Goal: Information Seeking & Learning: Find specific fact

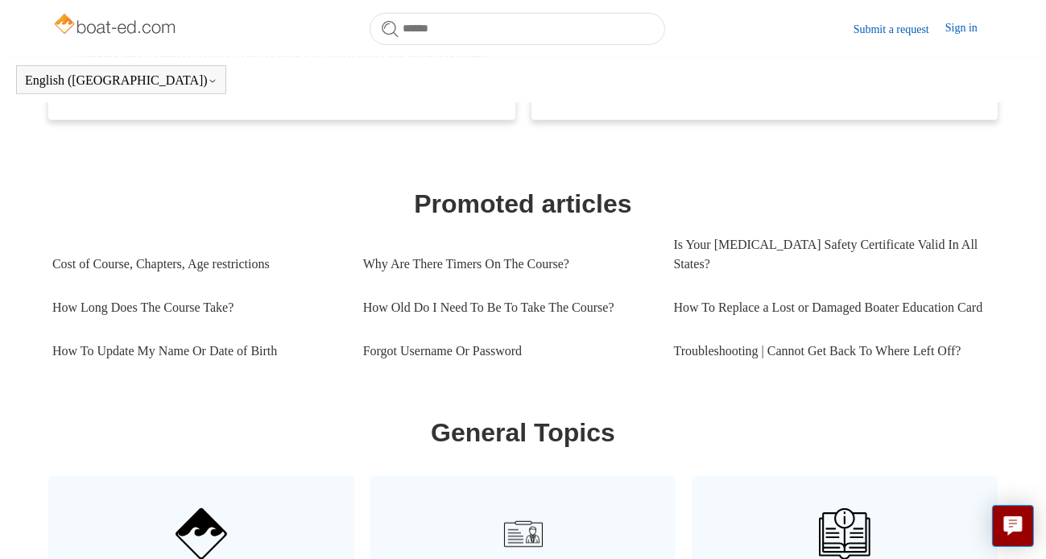
scroll to position [680, 0]
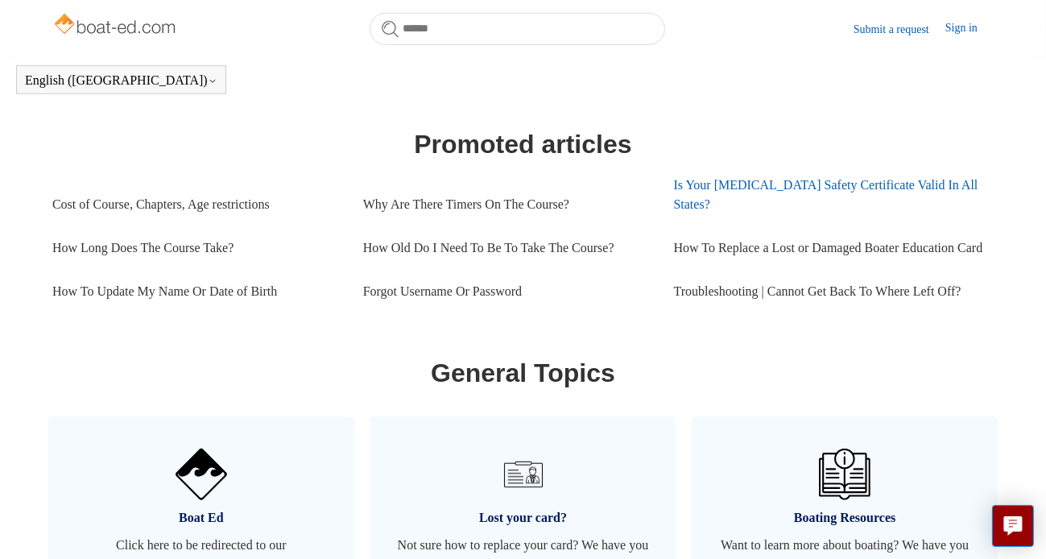
click at [699, 181] on link "Is Your [MEDICAL_DATA] Safety Certificate Valid In All States?" at bounding box center [829, 194] width 311 height 63
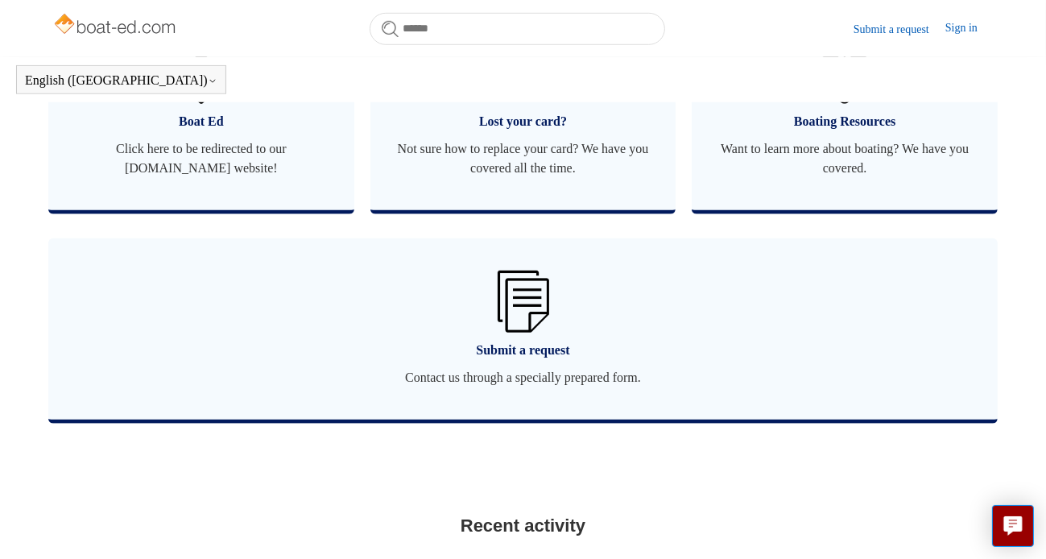
scroll to position [1082, 0]
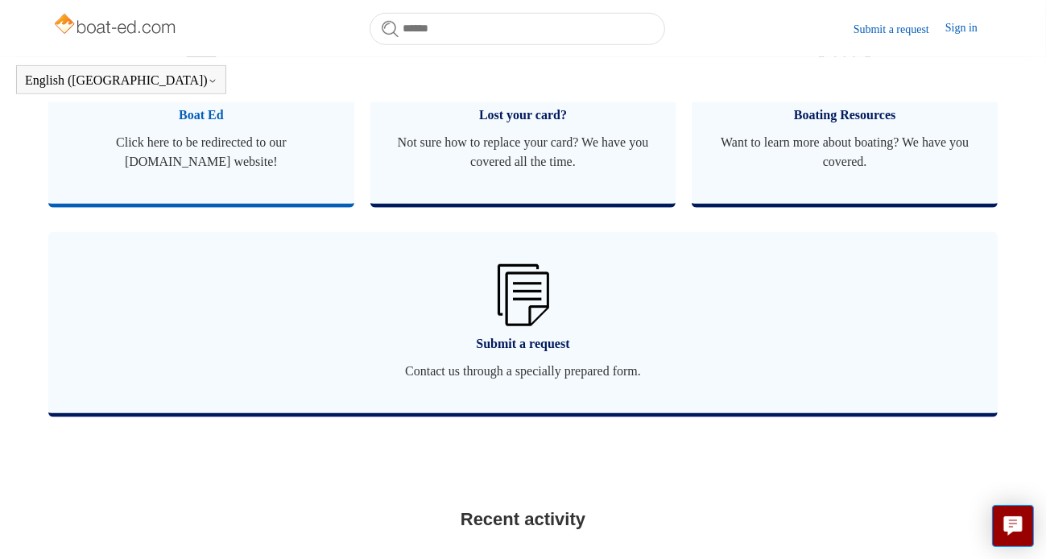
click at [200, 125] on span "Boat Ed" at bounding box center [201, 114] width 258 height 19
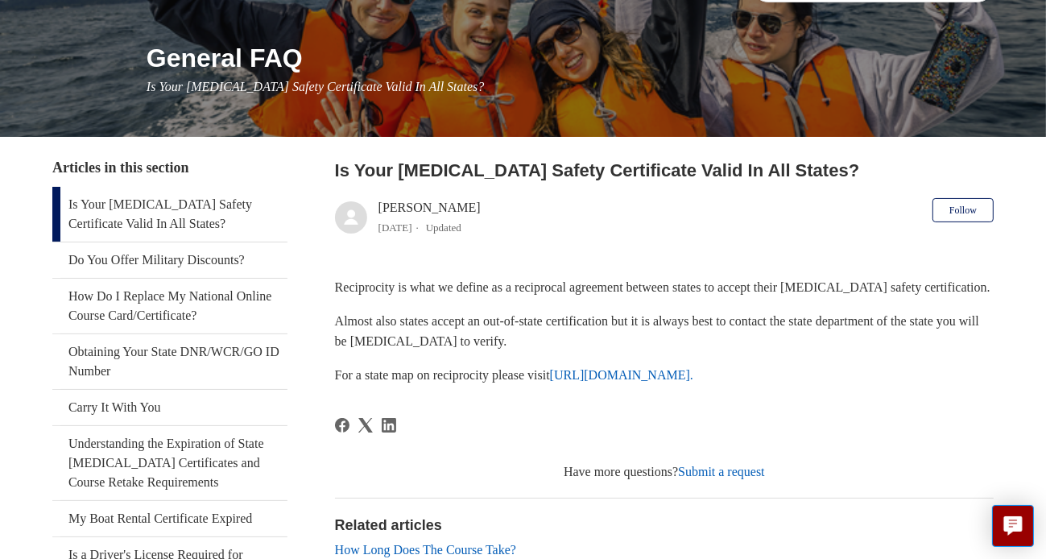
scroll to position [168, 0]
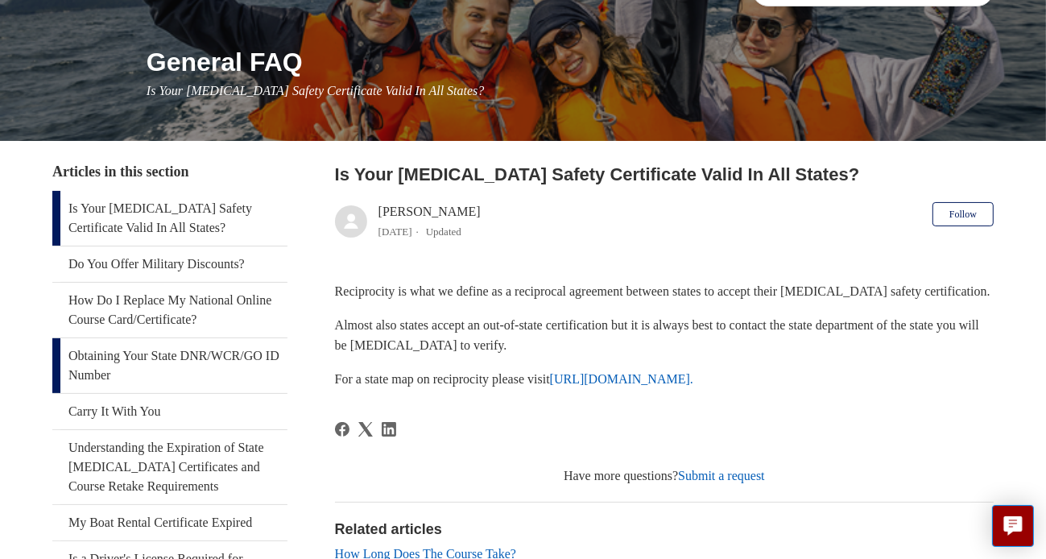
click at [159, 351] on link "Obtaining Your State DNR/WCR/GO ID Number" at bounding box center [169, 365] width 235 height 55
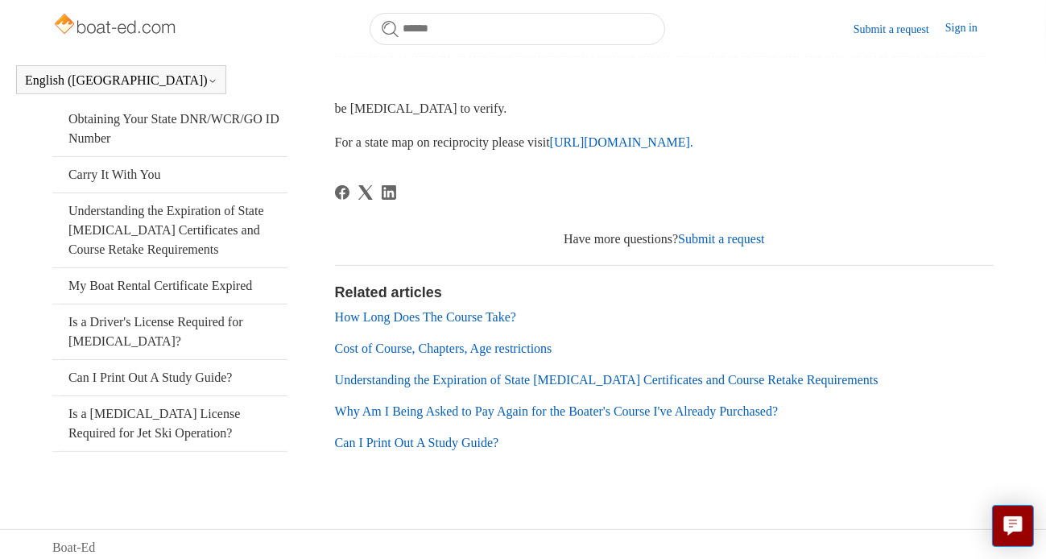
scroll to position [365, 0]
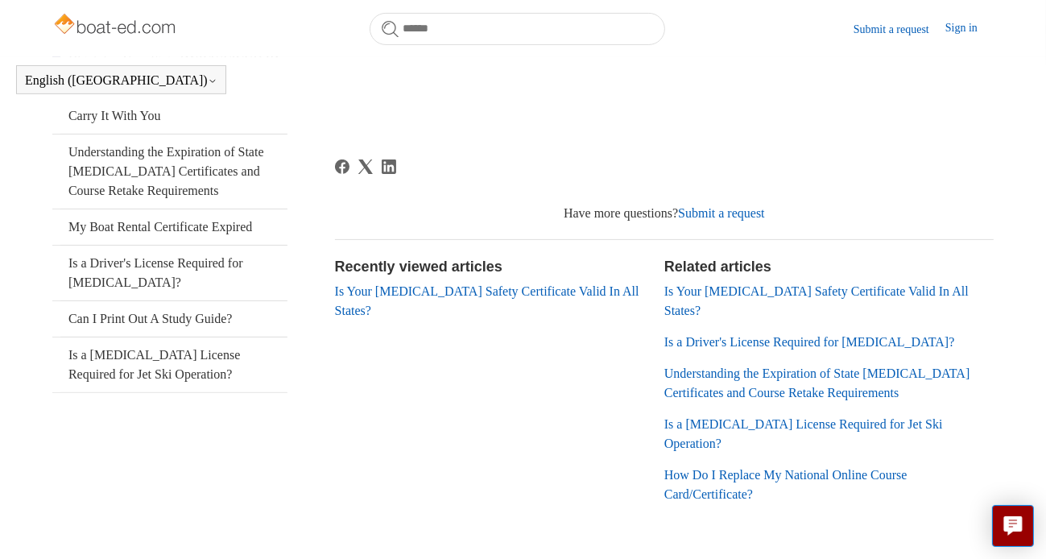
scroll to position [437, 0]
